Goal: Task Accomplishment & Management: Manage account settings

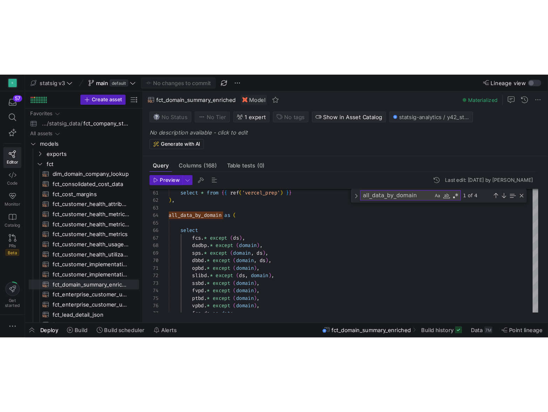
scroll to position [50, 65]
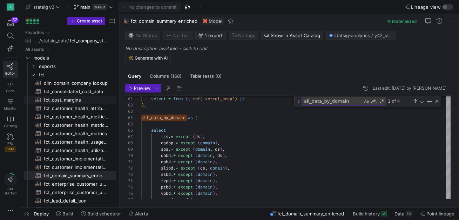
click at [181, 54] on div "No description available - click to edit Generate with AI" at bounding box center [290, 54] width 331 height 17
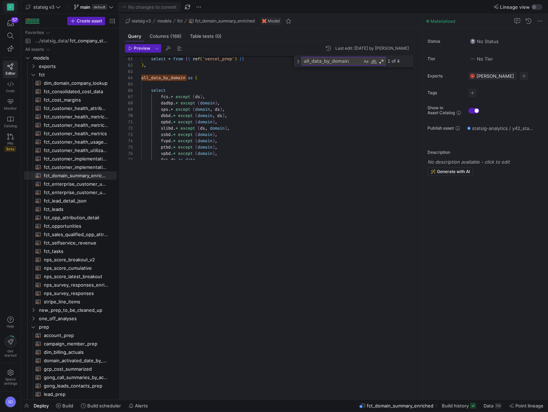
scroll to position [50, 66]
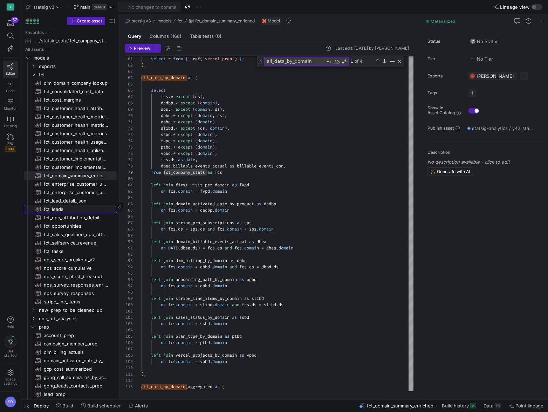
click at [53, 208] on span "fct_leads​​​​​​​​​​" at bounding box center [76, 209] width 65 height 8
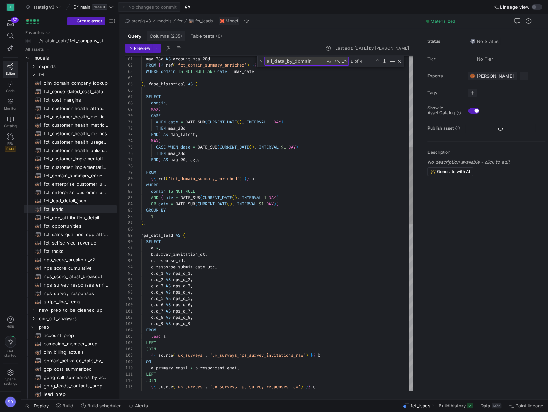
click at [166, 36] on span "Columns (235)" at bounding box center [166, 36] width 33 height 5
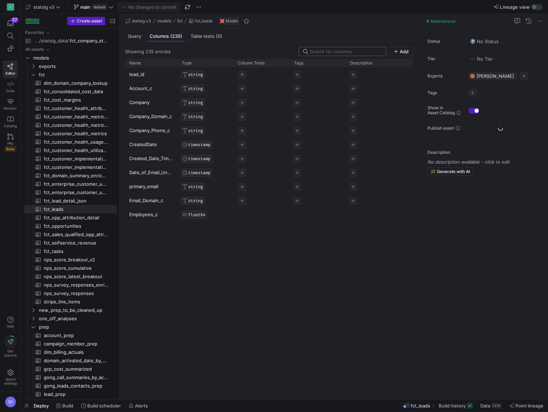
click at [323, 50] on input at bounding box center [346, 52] width 72 height 6
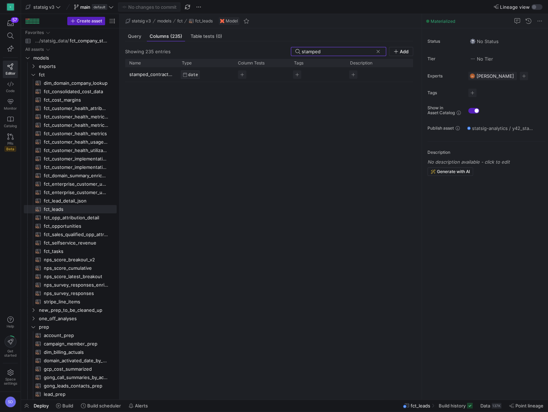
type input "stamped"
click at [164, 76] on p "stamped_contract_end_date_c" at bounding box center [151, 75] width 44 height 14
click at [164, 76] on input "stamped_contract_end_date_c" at bounding box center [147, 74] width 37 height 13
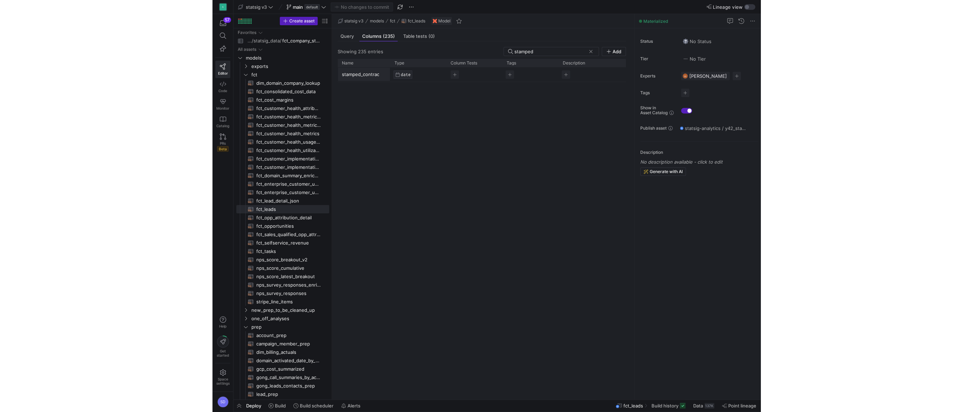
scroll to position [0, 28]
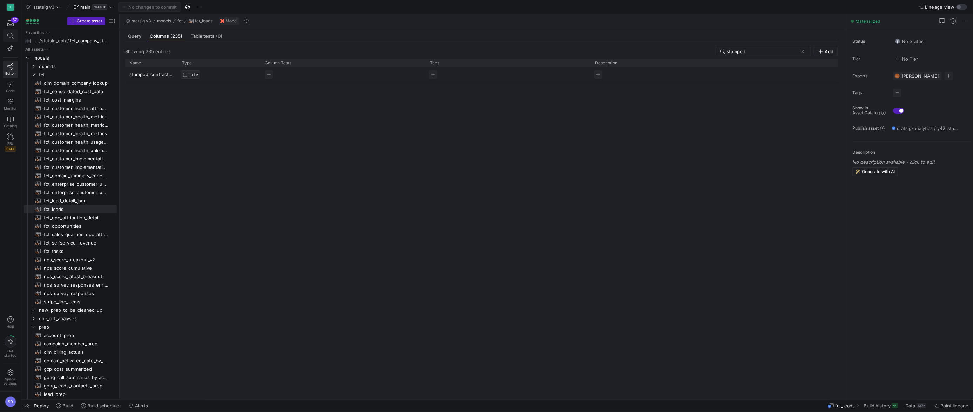
click at [12, 31] on span at bounding box center [10, 36] width 14 height 12
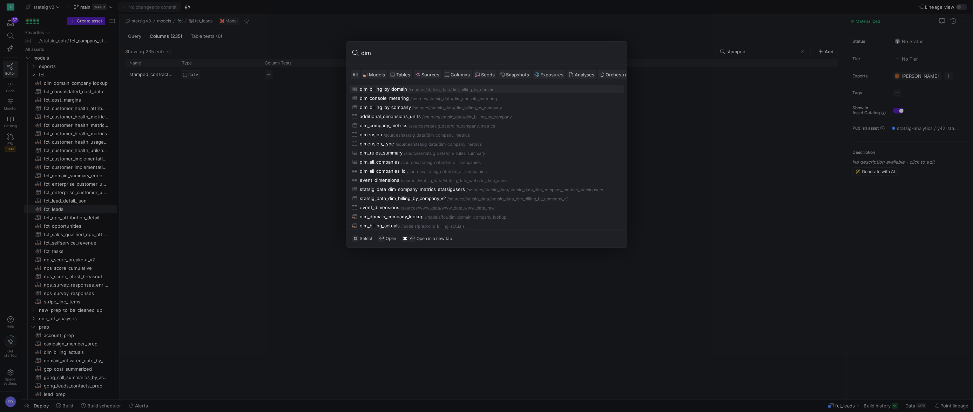
type input "dim"
click at [401, 160] on div "dim_all_companies /sources/ statsig_data /dim_all_companies" at bounding box center [486, 162] width 269 height 6
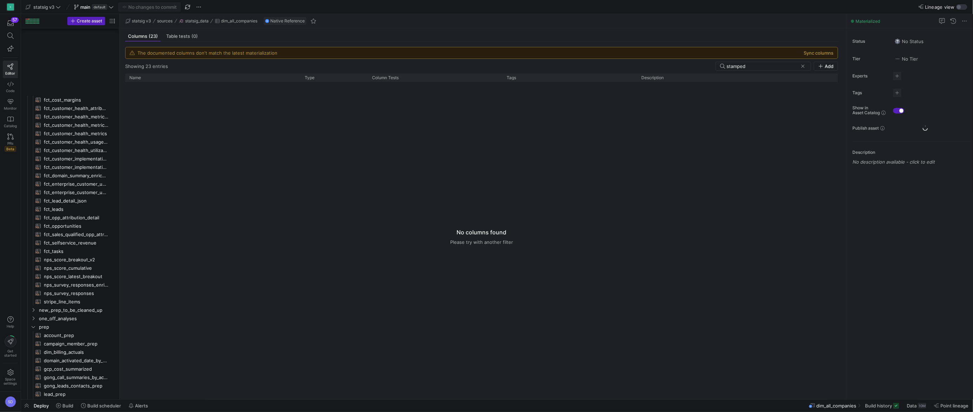
scroll to position [495, 0]
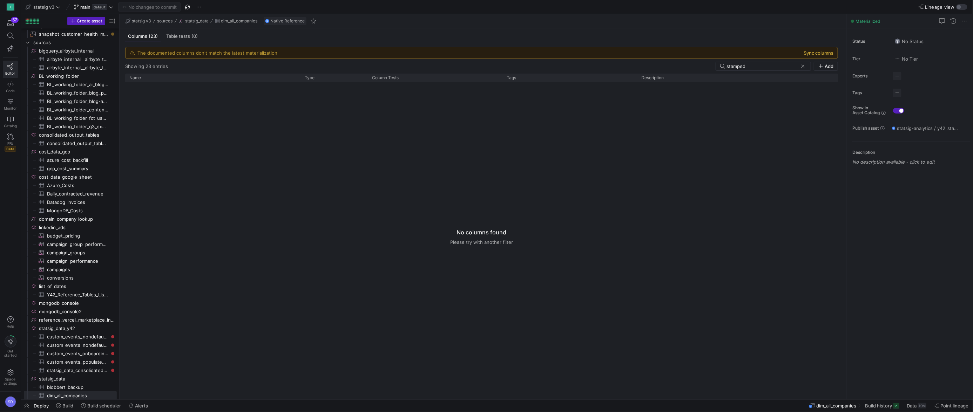
click at [548, 54] on button "Sync columns" at bounding box center [819, 53] width 30 height 6
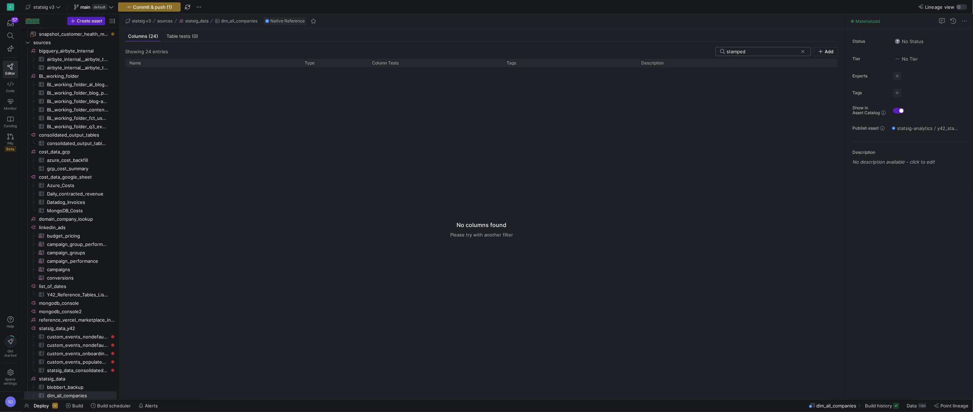
click at [548, 51] on span at bounding box center [802, 51] width 7 height 7
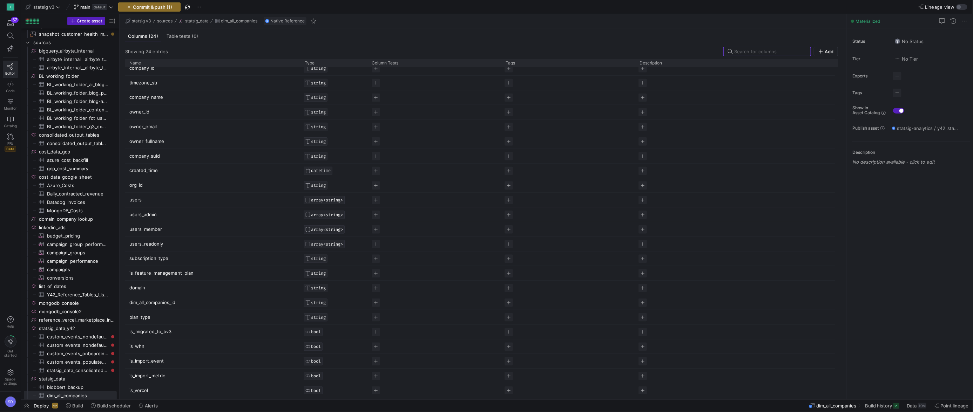
scroll to position [25, 0]
click at [167, 7] on span "Commit & push (1)" at bounding box center [152, 7] width 39 height 6
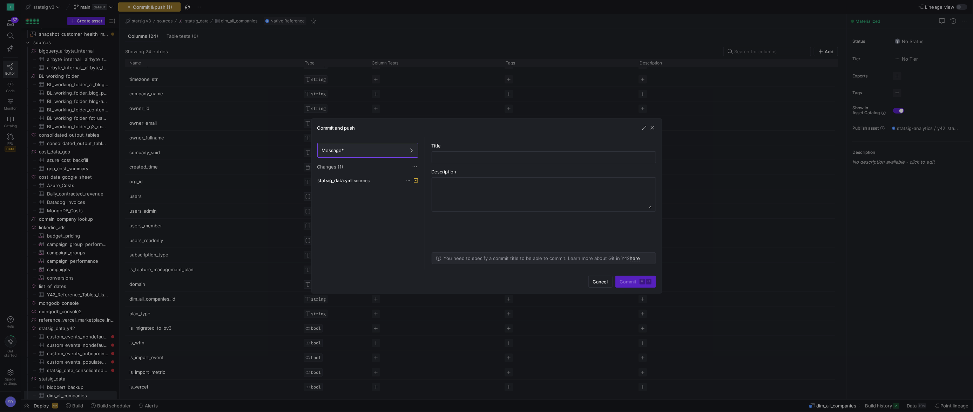
drag, startPoint x: 167, startPoint y: 7, endPoint x: 224, endPoint y: 40, distance: 65.5
click at [221, 39] on div at bounding box center [486, 206] width 973 height 412
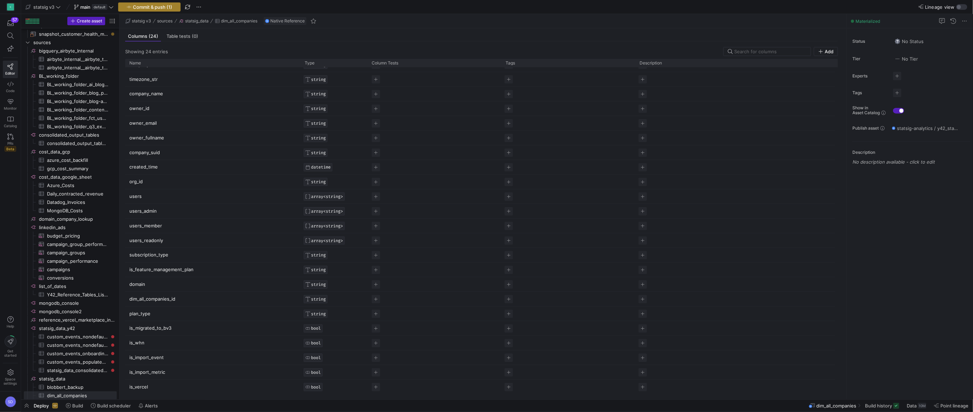
click at [167, 6] on span "Commit & push (1)" at bounding box center [152, 7] width 39 height 6
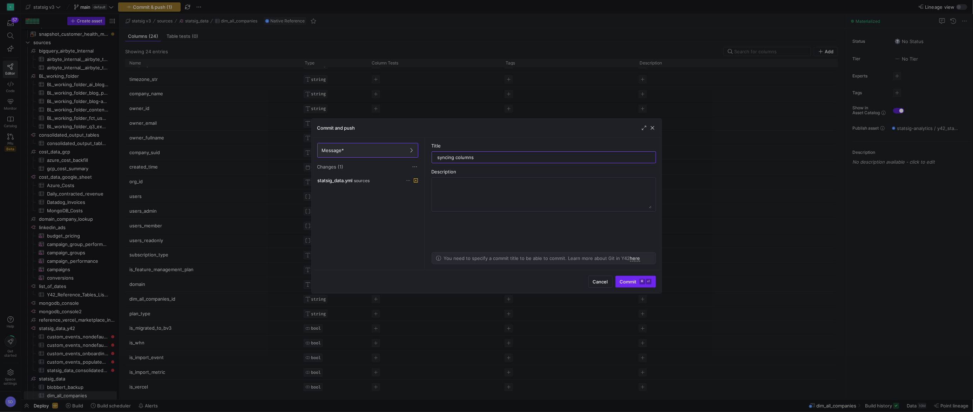
type input "syncing columns"
click at [548, 283] on span "Commit ⌘ ⏎" at bounding box center [636, 282] width 32 height 6
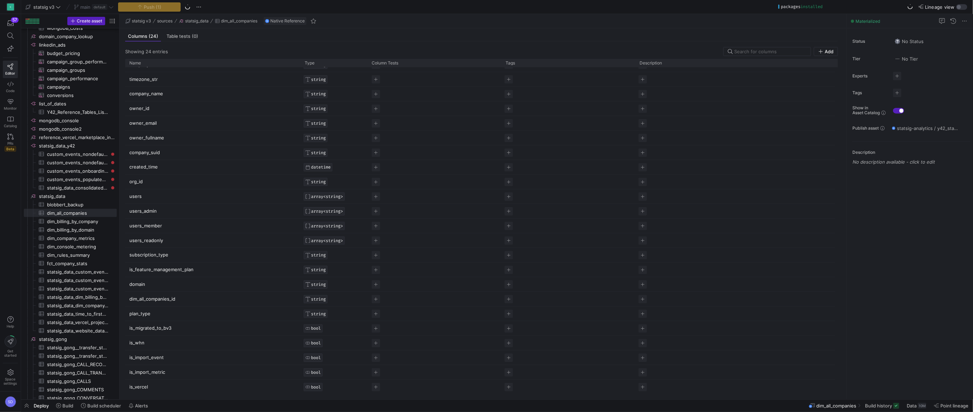
scroll to position [0, 0]
